Goal: Task Accomplishment & Management: Manage account settings

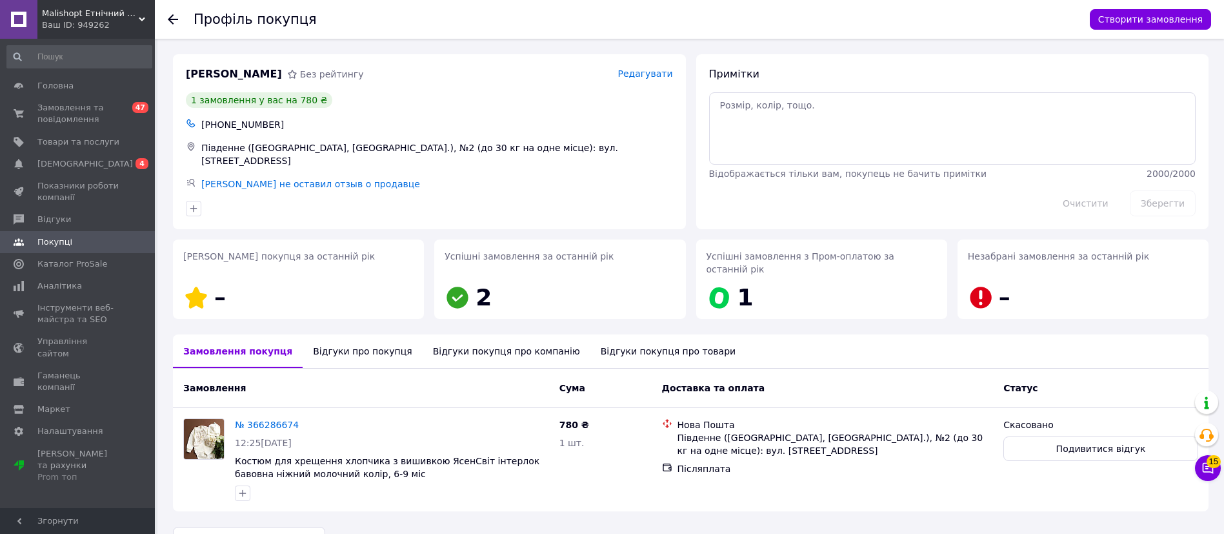
scroll to position [17, 0]
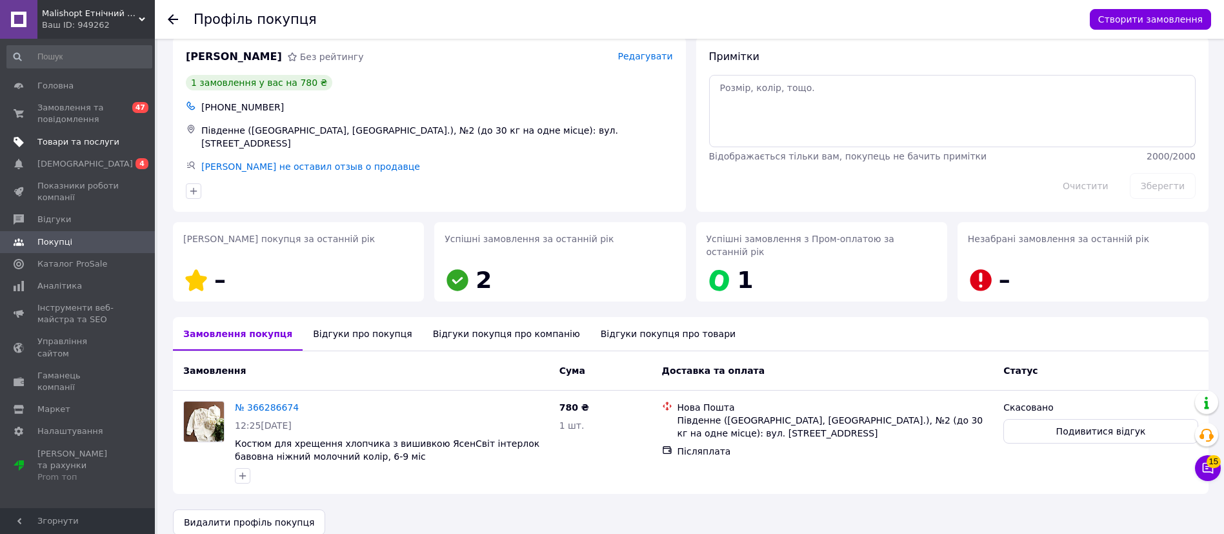
drag, startPoint x: 50, startPoint y: 143, endPoint x: 45, endPoint y: 147, distance: 6.9
click at [50, 143] on span "Товари та послуги" at bounding box center [78, 142] width 82 height 12
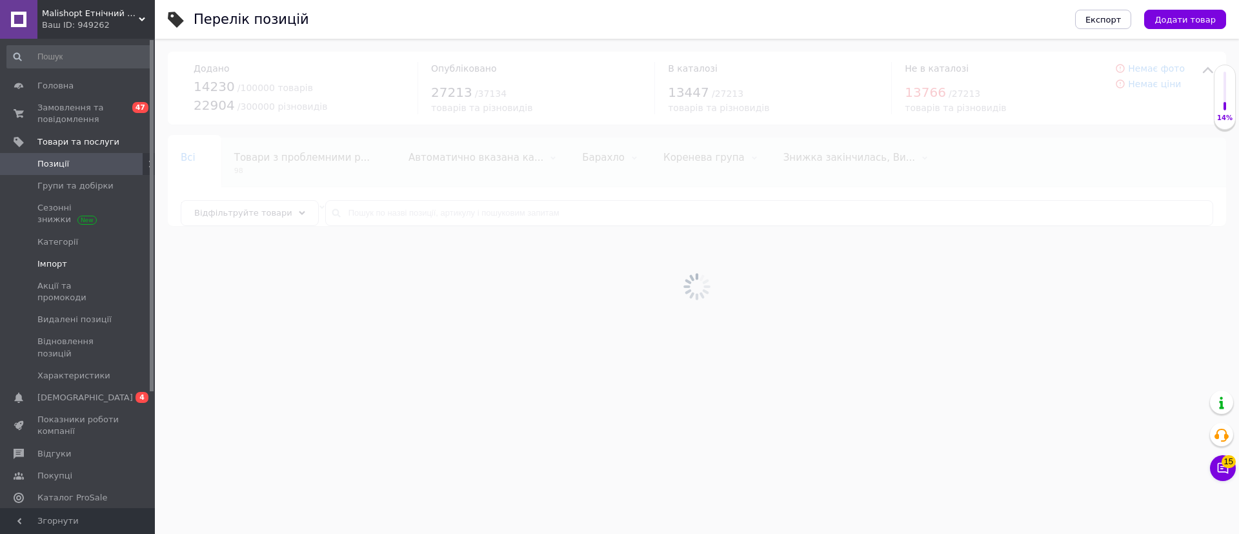
click at [51, 268] on span "Імпорт" at bounding box center [52, 264] width 30 height 12
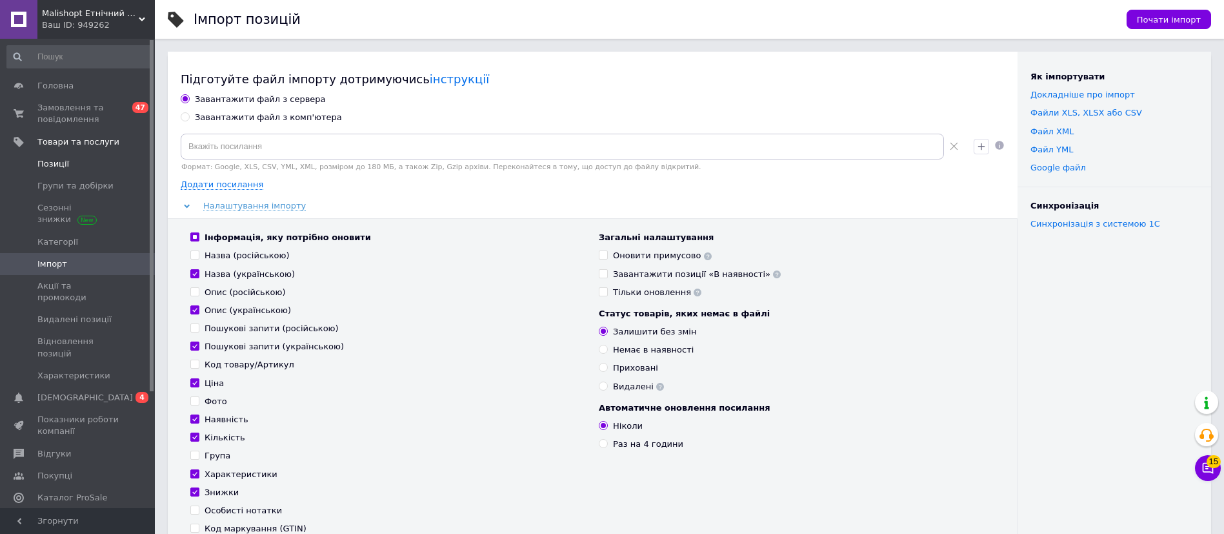
click at [54, 163] on span "Позиції" at bounding box center [53, 164] width 32 height 12
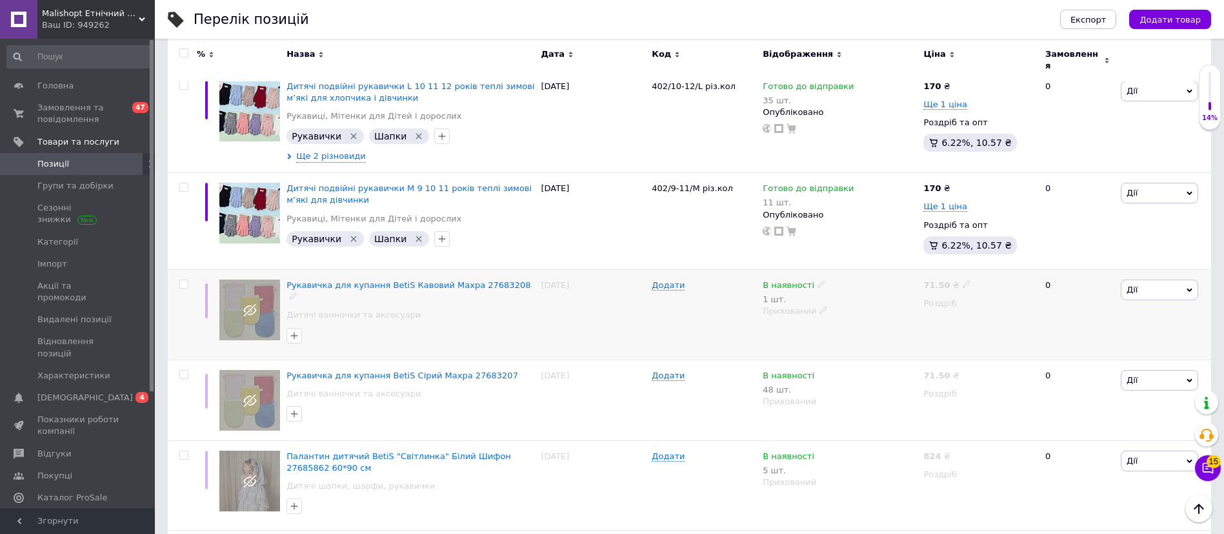
scroll to position [1548, 0]
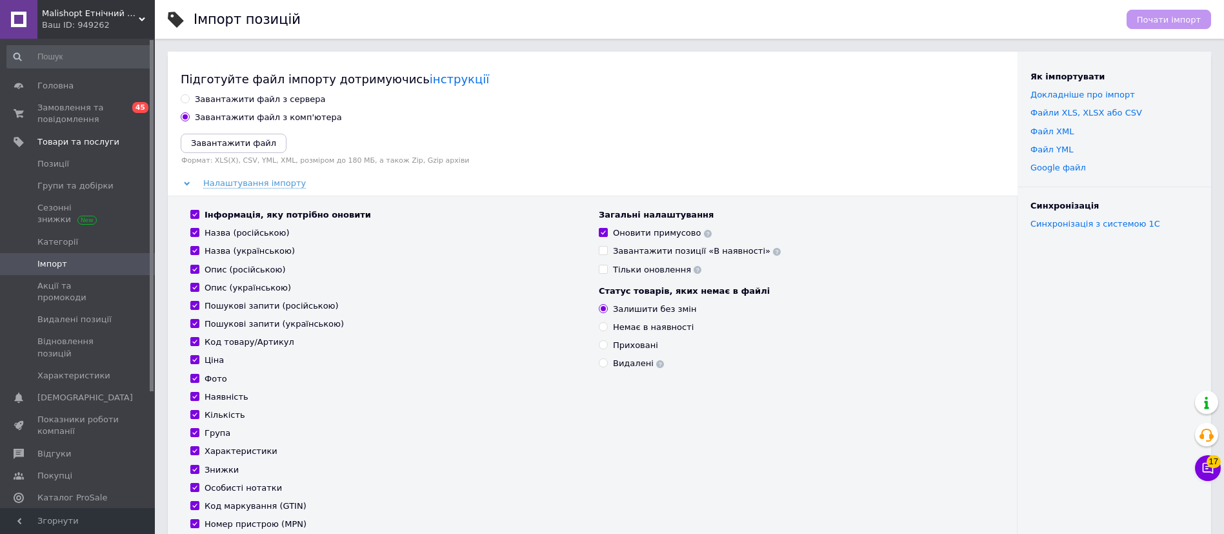
scroll to position [184, 0]
